Goal: Transaction & Acquisition: Purchase product/service

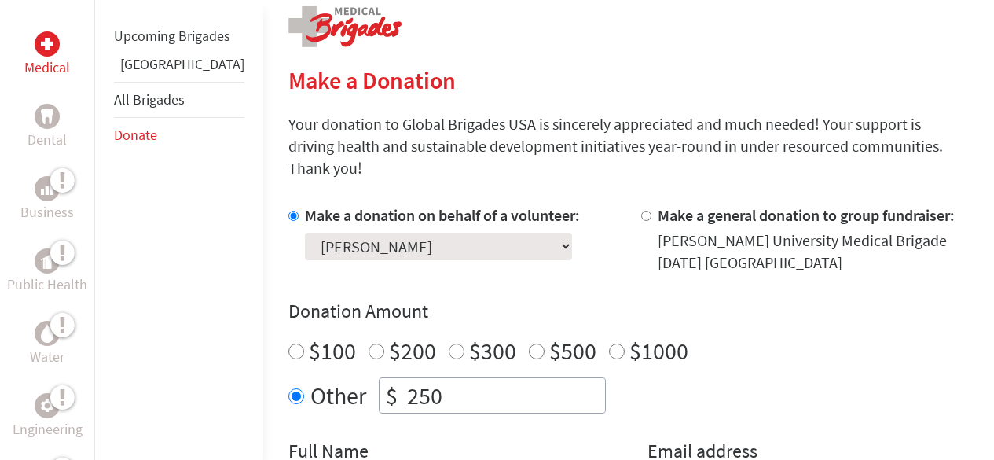
scroll to position [326, 0]
click at [309, 335] on label "$100" at bounding box center [332, 350] width 47 height 30
click at [289, 343] on input "$100" at bounding box center [297, 351] width 16 height 16
radio input "true"
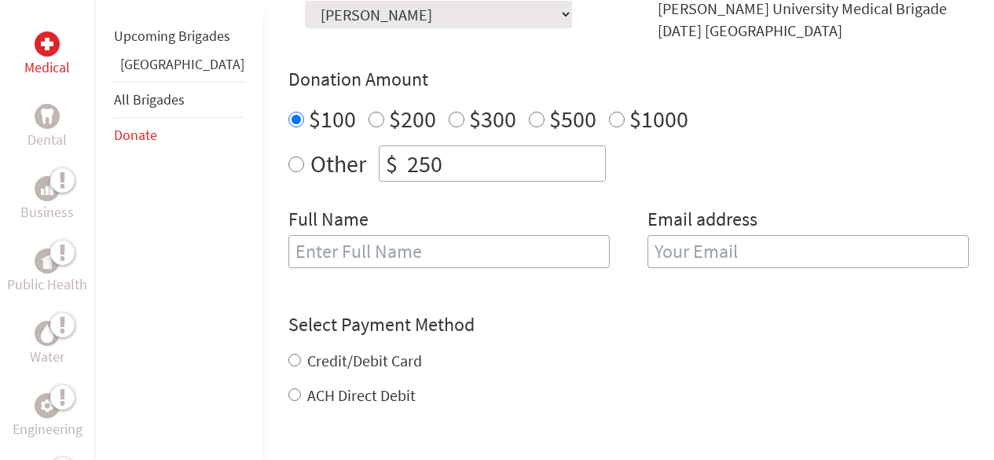
scroll to position [557, 0]
click at [464, 235] on input "text" at bounding box center [450, 251] width 322 height 33
type input "[PERSON_NAME]"
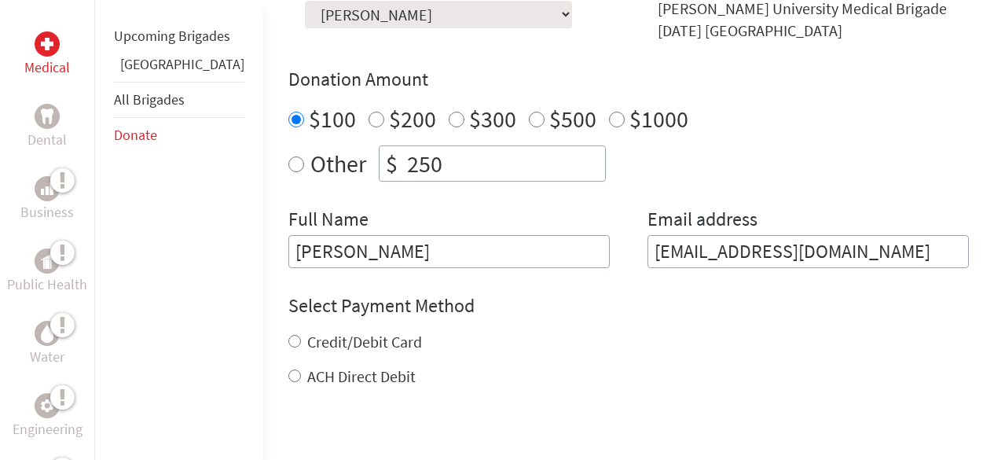
click at [878, 235] on input "[EMAIL_ADDRESS][DOMAIN_NAME]" at bounding box center [809, 251] width 322 height 33
type input "[EMAIL_ADDRESS][DOMAIN_NAME]"
click at [337, 332] on label "Credit/Debit Card" at bounding box center [364, 342] width 115 height 20
click at [301, 335] on input "Credit/Debit Card" at bounding box center [295, 341] width 13 height 13
radio input "true"
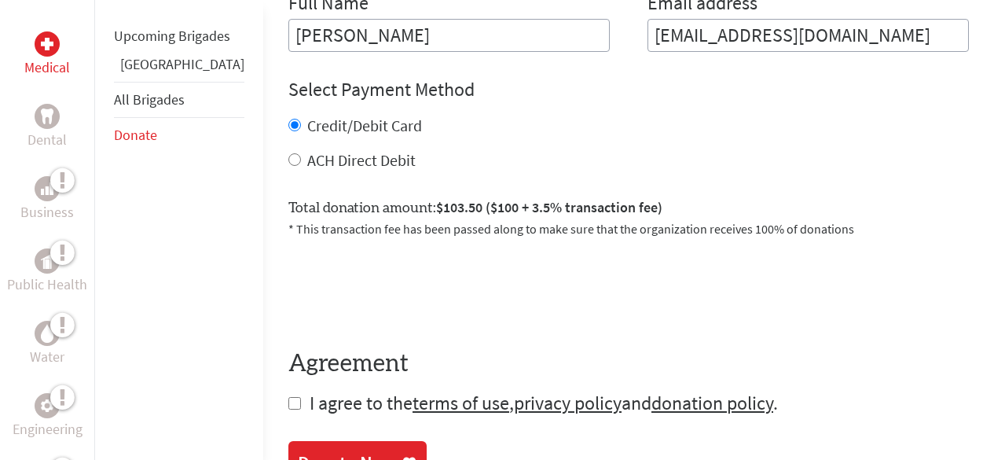
scroll to position [899, 0]
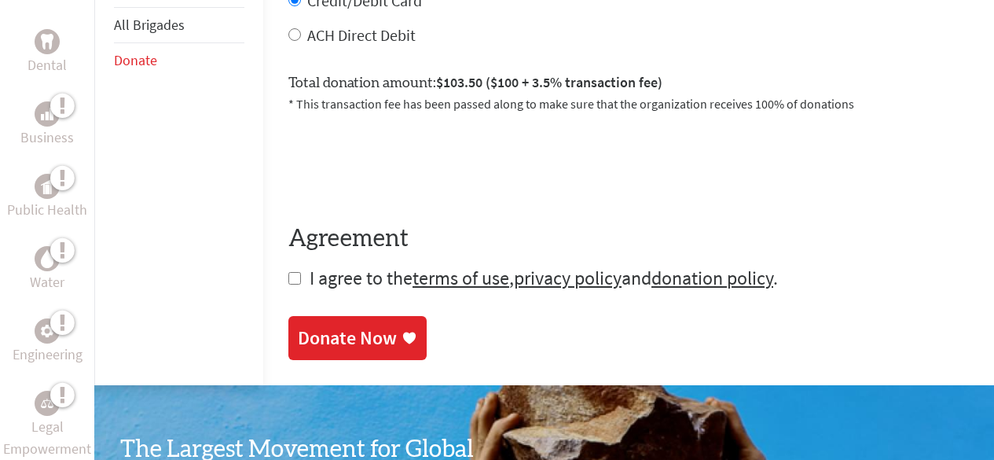
click at [310, 266] on span "I agree to the terms of use , privacy policy and donation policy ." at bounding box center [544, 278] width 469 height 24
click at [289, 272] on input "checkbox" at bounding box center [295, 278] width 13 height 13
checkbox input "true"
click at [300, 325] on div "Donate Now" at bounding box center [347, 337] width 99 height 25
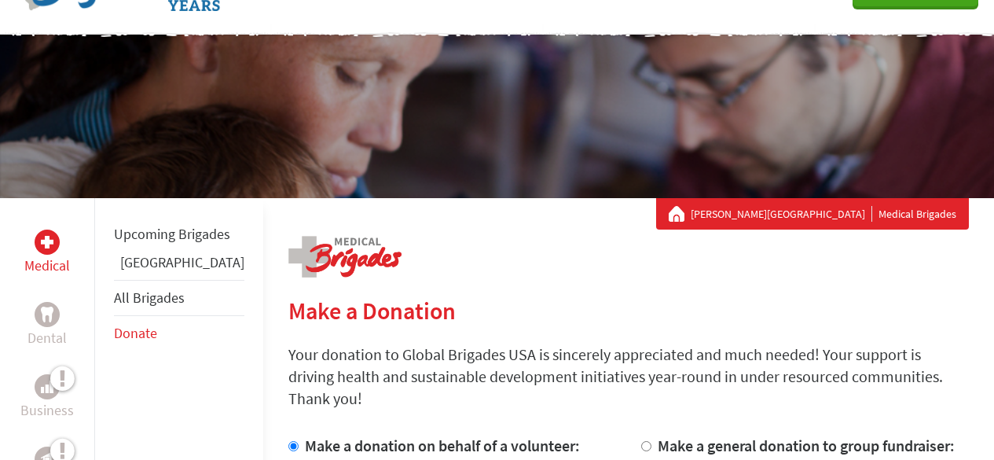
scroll to position [211, 0]
